Goal: Task Accomplishment & Management: Manage account settings

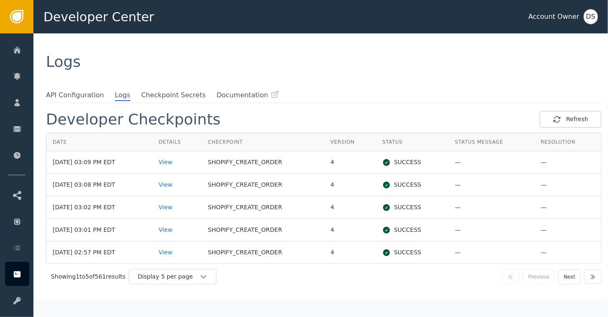
click at [587, 136] on th "Resolution" at bounding box center [567, 142] width 67 height 18
click at [567, 121] on div "Refresh" at bounding box center [569, 119] width 35 height 9
click at [567, 114] on button "Refresh" at bounding box center [570, 119] width 62 height 17
click at [573, 116] on div "Refresh" at bounding box center [569, 119] width 35 height 9
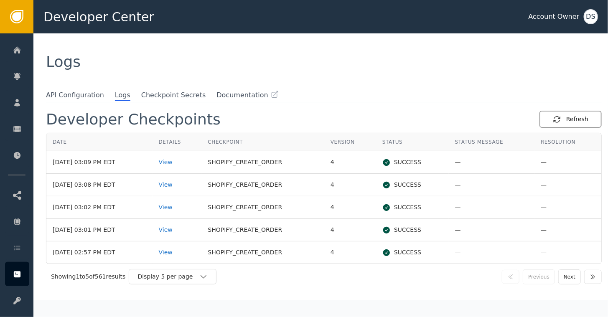
click at [573, 116] on div "Refresh" at bounding box center [569, 119] width 35 height 9
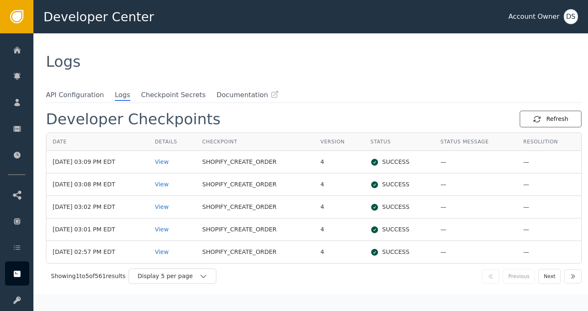
click at [552, 118] on div "Refresh" at bounding box center [550, 119] width 35 height 9
click at [549, 117] on div "Refresh" at bounding box center [550, 119] width 35 height 9
click at [172, 162] on div "View" at bounding box center [172, 162] width 35 height 9
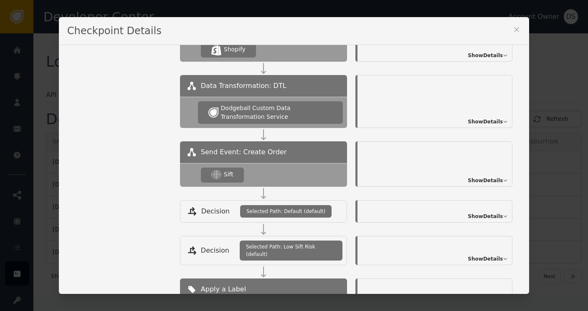
scroll to position [162, 0]
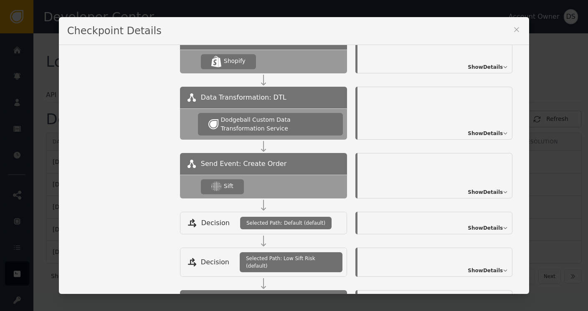
click at [468, 131] on span "Show Details" at bounding box center [485, 134] width 35 height 8
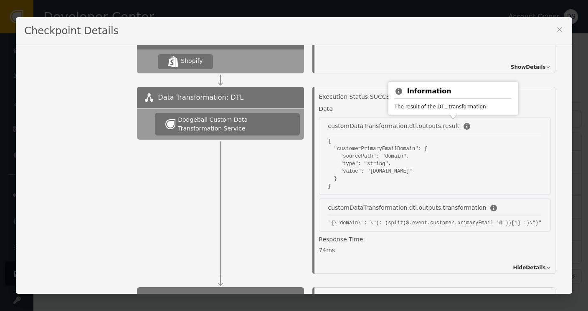
scroll to position [0, 0]
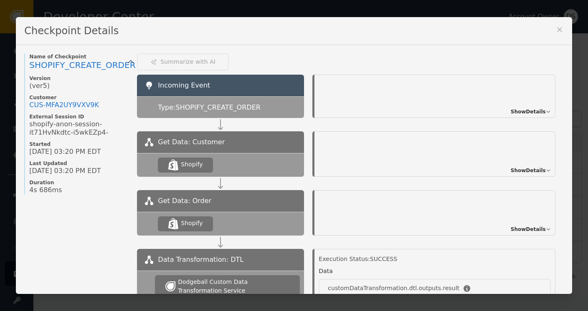
click at [555, 28] on icon at bounding box center [559, 29] width 8 height 8
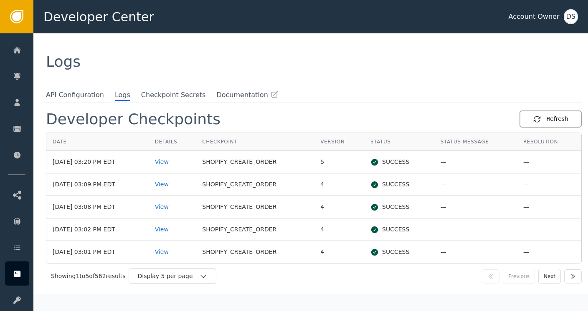
click at [559, 121] on div "Refresh" at bounding box center [550, 119] width 35 height 9
click at [547, 119] on div "Refresh" at bounding box center [550, 119] width 35 height 9
click at [539, 119] on div "Refresh" at bounding box center [550, 119] width 35 height 9
click at [171, 159] on div "View" at bounding box center [172, 162] width 35 height 9
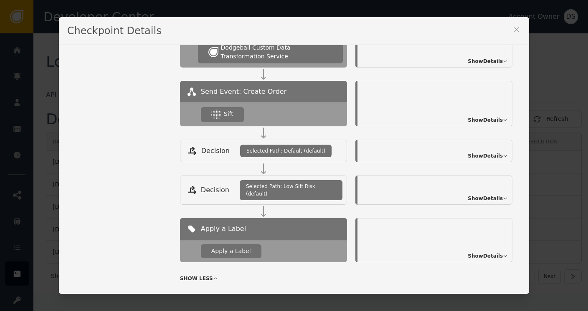
scroll to position [246, 0]
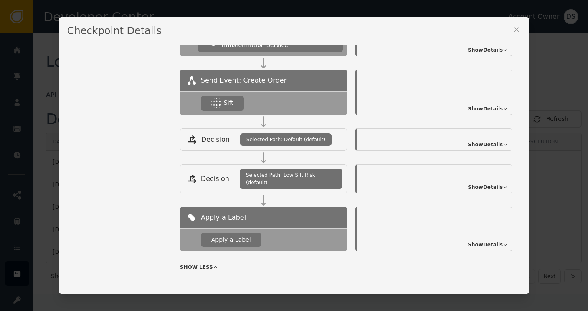
click at [514, 28] on icon at bounding box center [516, 29] width 5 height 5
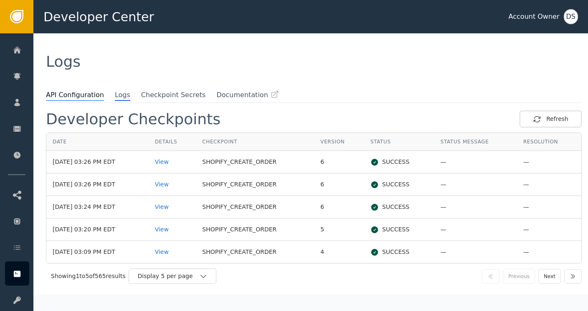
click at [68, 93] on span "API Configuration" at bounding box center [75, 95] width 58 height 11
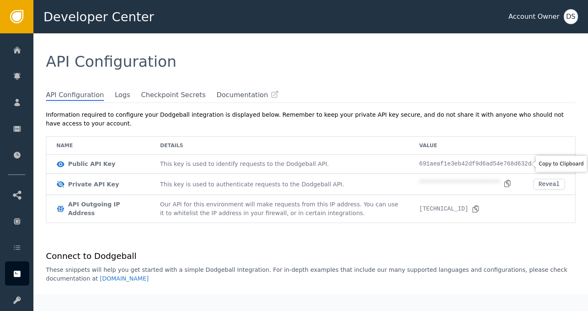
click at [536, 163] on icon at bounding box center [539, 164] width 6 height 7
click at [542, 184] on div "Reveal" at bounding box center [549, 184] width 21 height 7
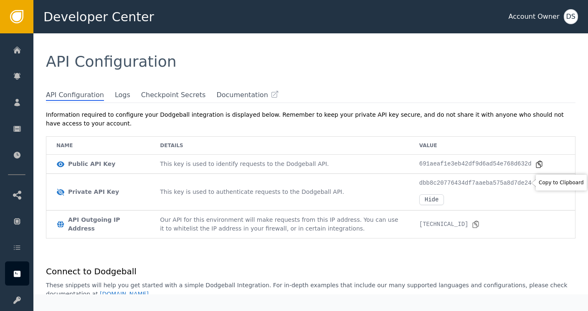
click at [536, 181] on icon at bounding box center [539, 183] width 6 height 7
click at [115, 94] on span "Logs" at bounding box center [122, 95] width 15 height 11
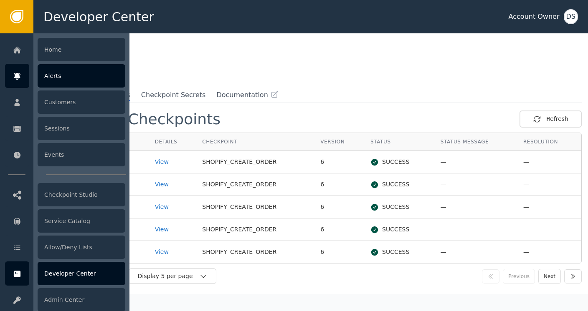
click at [49, 77] on div "Alerts" at bounding box center [82, 75] width 88 height 23
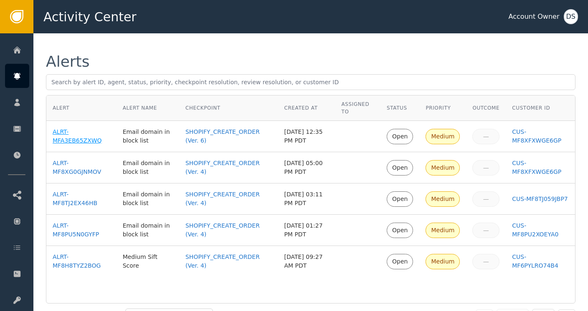
click at [58, 134] on div "ALRT-MFA3EB65ZXWQ" at bounding box center [82, 137] width 58 height 18
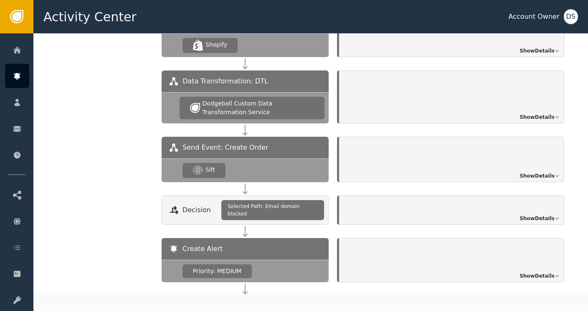
scroll to position [849, 0]
click at [539, 172] on span "Show Details" at bounding box center [536, 176] width 35 height 8
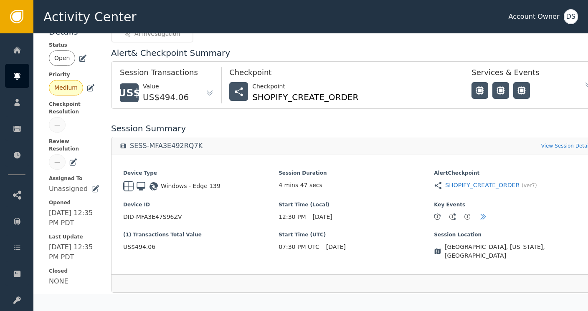
scroll to position [0, 0]
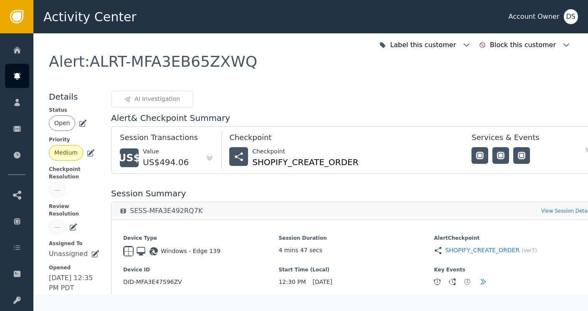
click at [81, 121] on icon at bounding box center [84, 123] width 6 height 6
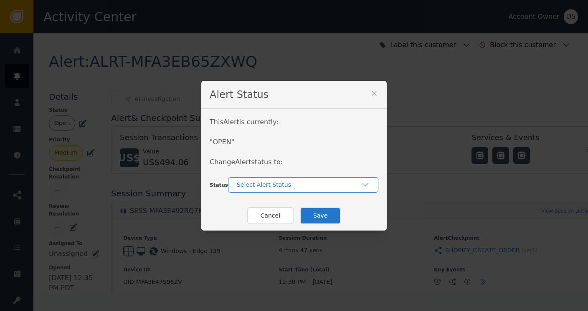
click at [252, 183] on div "Select Alert Status" at bounding box center [299, 185] width 124 height 9
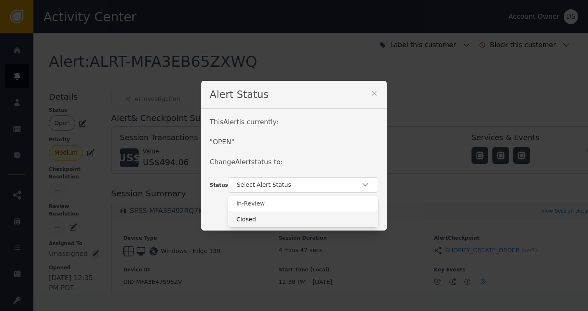
click at [236, 220] on div "Closed" at bounding box center [303, 219] width 134 height 9
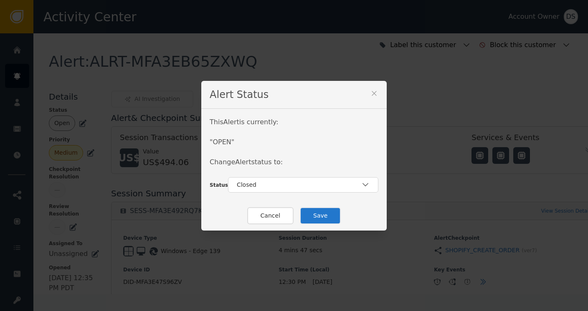
click at [321, 215] on button "Save" at bounding box center [320, 216] width 41 height 17
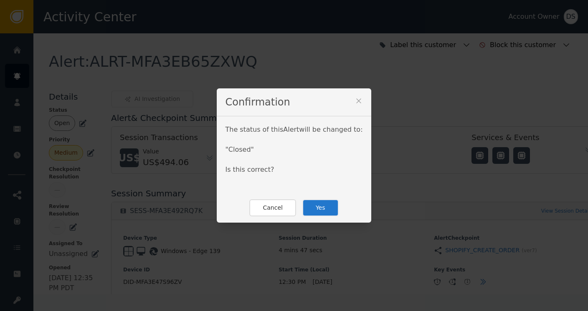
click at [317, 210] on button "Yes" at bounding box center [320, 208] width 36 height 17
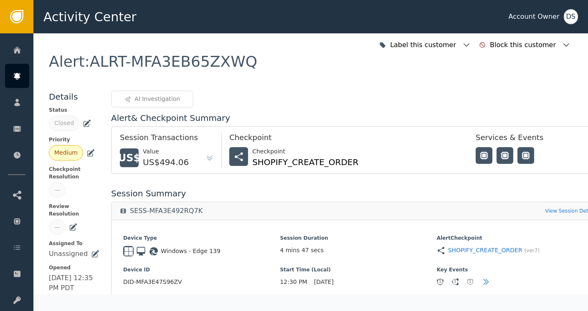
click at [89, 149] on icon at bounding box center [91, 152] width 6 height 6
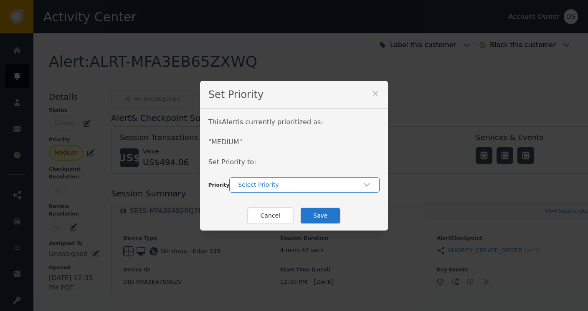
click at [246, 182] on div "Select Priority" at bounding box center [300, 185] width 124 height 9
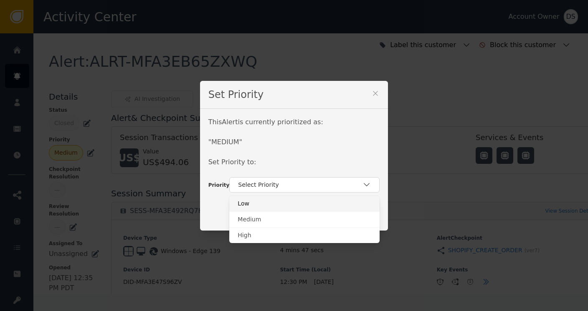
click at [238, 203] on div "Low" at bounding box center [305, 204] width 134 height 9
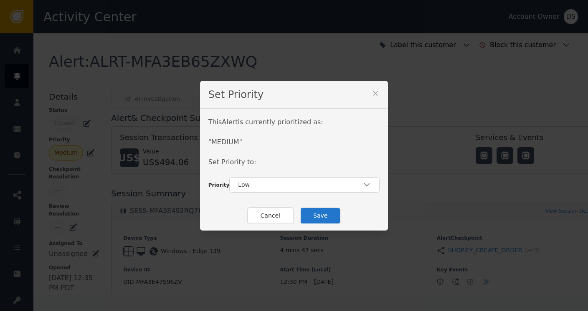
click at [316, 217] on button "Save" at bounding box center [320, 216] width 41 height 17
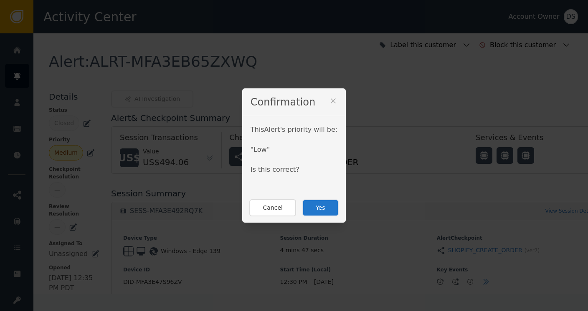
click at [323, 64] on div "Confirmation This Alert 's priority will be: " Low " Is this correct? Cancel Yes" at bounding box center [294, 155] width 588 height 311
click at [310, 207] on button "Yes" at bounding box center [320, 208] width 36 height 17
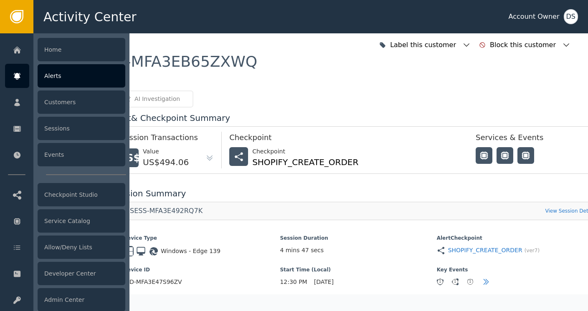
click at [58, 78] on div "Alerts" at bounding box center [82, 75] width 88 height 23
